Goal: Task Accomplishment & Management: Use online tool/utility

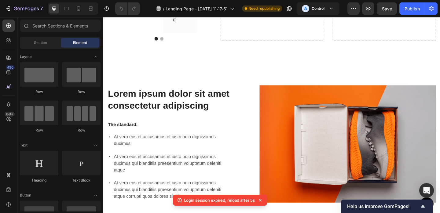
scroll to position [637, 0]
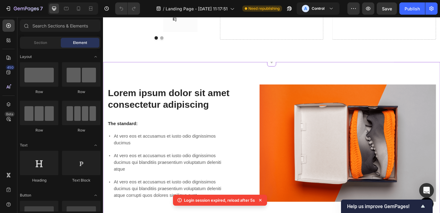
click at [163, 93] on h2 "Lorem ipsum dolor sit amet consectetur adipiscing" at bounding box center [175, 106] width 137 height 27
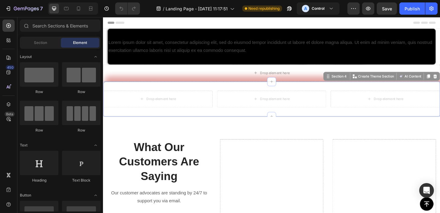
click at [178, 93] on div "Drop element here Drop element here Drop element here Section 4 Create Theme Se…" at bounding box center [286, 106] width 366 height 38
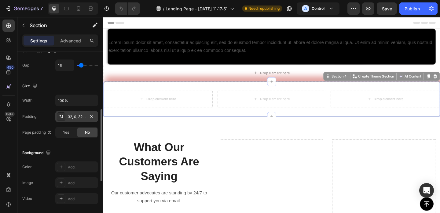
click at [75, 118] on div "32, 0, 32, 0" at bounding box center [77, 116] width 18 height 5
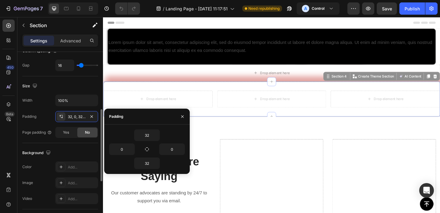
click at [46, 106] on div "Width 100%" at bounding box center [60, 101] width 76 height 12
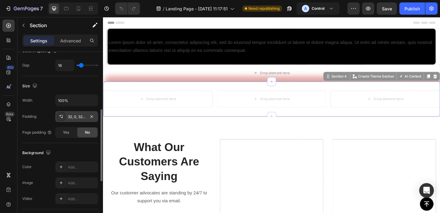
click at [66, 117] on div "32, 0, 32, 0" at bounding box center [76, 116] width 43 height 11
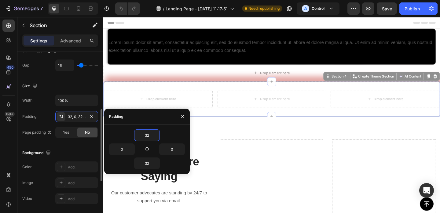
click at [44, 118] on div "Padding 32, 0, 32, 0" at bounding box center [60, 116] width 76 height 11
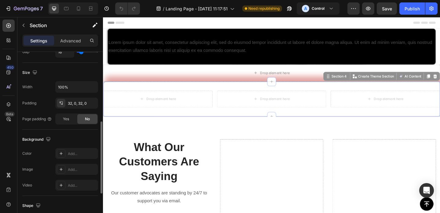
scroll to position [164, 0]
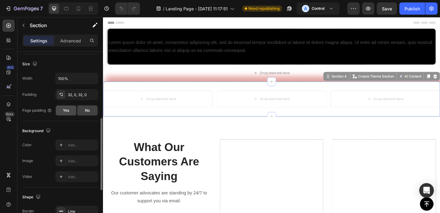
click at [70, 111] on div "Yes" at bounding box center [66, 111] width 20 height 10
click at [84, 112] on div "No" at bounding box center [87, 111] width 20 height 10
click at [65, 111] on span "Yes" at bounding box center [66, 110] width 6 height 5
click at [83, 112] on div "No" at bounding box center [87, 111] width 20 height 10
click at [58, 112] on div "Yes" at bounding box center [66, 111] width 20 height 10
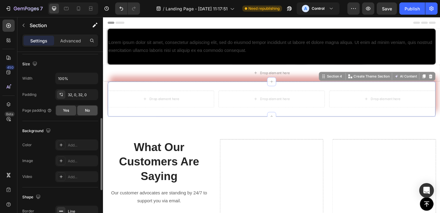
click at [84, 112] on div "No" at bounding box center [87, 111] width 20 height 10
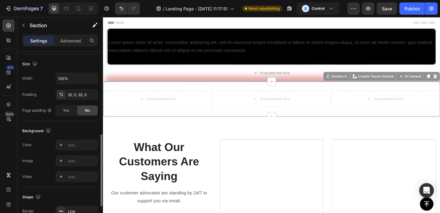
scroll to position [205, 0]
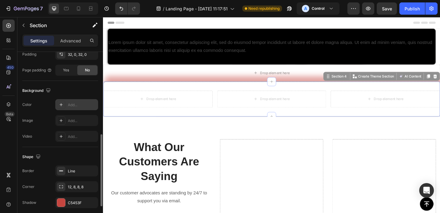
click at [71, 106] on div "Add..." at bounding box center [82, 104] width 29 height 5
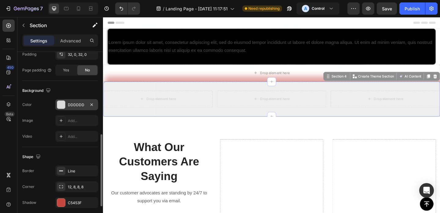
click at [72, 155] on div "Shape" at bounding box center [60, 157] width 76 height 10
click at [72, 182] on div "12, 8, 8, 8" at bounding box center [76, 186] width 43 height 11
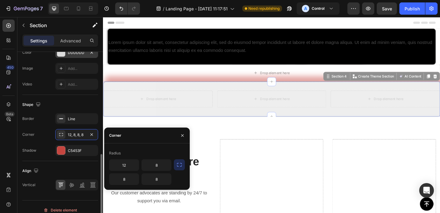
scroll to position [262, 0]
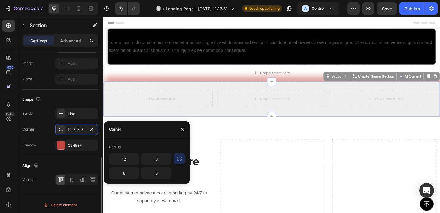
click at [70, 162] on div "Align" at bounding box center [60, 166] width 76 height 10
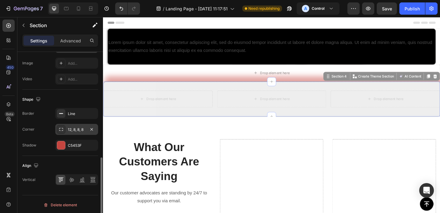
click at [66, 132] on div "12, 8, 8, 8" at bounding box center [76, 129] width 43 height 11
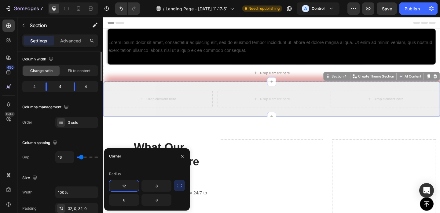
scroll to position [0, 0]
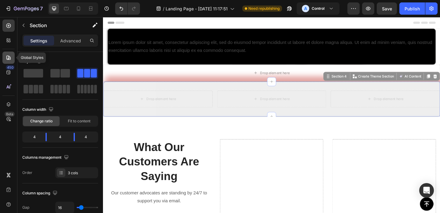
click at [10, 59] on icon at bounding box center [8, 58] width 4 height 4
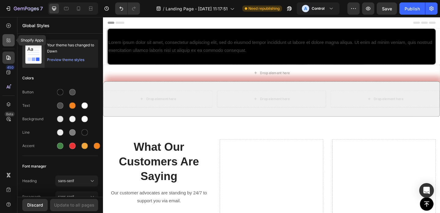
click at [9, 39] on icon at bounding box center [10, 39] width 2 height 2
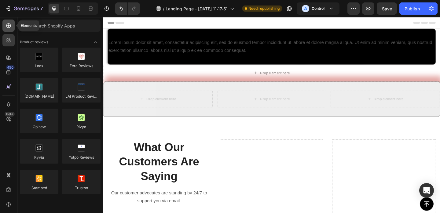
click at [9, 28] on icon at bounding box center [8, 26] width 6 height 6
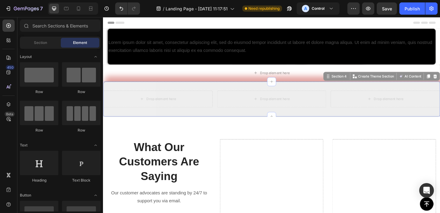
click at [130, 96] on div "Drop element here Drop element here Drop element here Section 4 Create Theme Se…" at bounding box center [286, 106] width 366 height 38
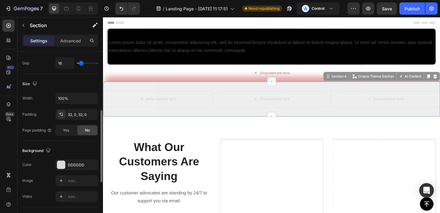
scroll to position [144, 0]
click at [67, 97] on input "100%" at bounding box center [77, 99] width 42 height 11
click at [93, 99] on icon "button" at bounding box center [92, 100] width 2 height 2
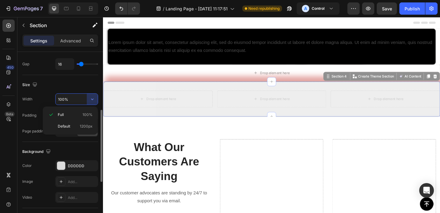
click at [83, 83] on div "Size" at bounding box center [60, 85] width 76 height 10
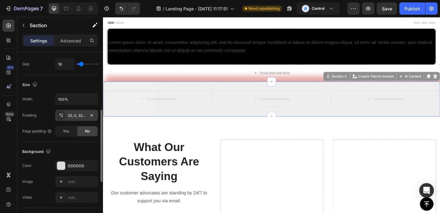
click at [86, 117] on div "32, 0, 32, 0" at bounding box center [76, 115] width 43 height 11
